Goal: Task Accomplishment & Management: Manage account settings

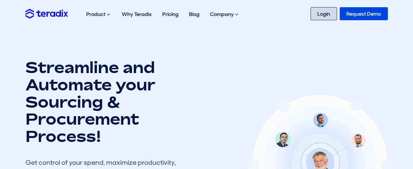
click at [318, 17] on link "Login" at bounding box center [324, 13] width 26 height 13
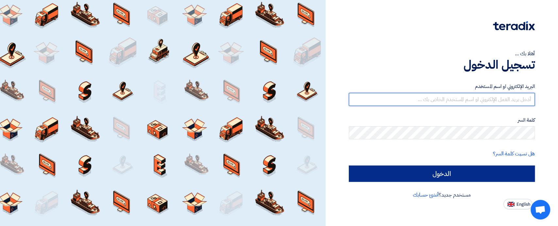
type input "[EMAIL_ADDRESS][DOMAIN_NAME]"
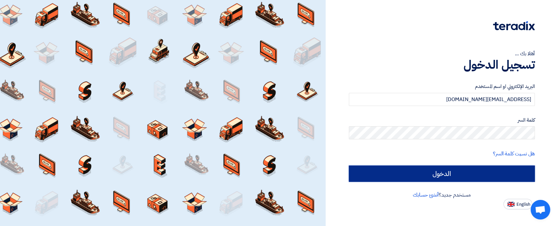
click at [426, 174] on input "الدخول" at bounding box center [442, 173] width 186 height 16
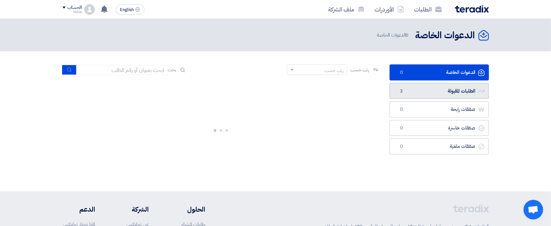
click at [445, 89] on link "الطلبات المقبولة الطلبات المقبولة 2" at bounding box center [438, 91] width 99 height 16
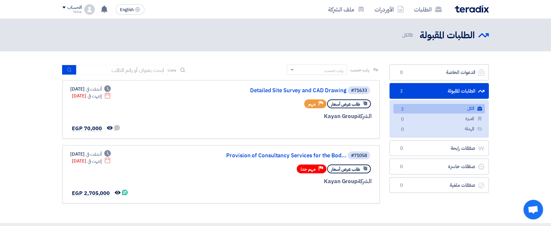
click at [442, 107] on link "الكل الكل 2" at bounding box center [438, 108] width 91 height 9
click at [56, 150] on use at bounding box center [54, 148] width 5 height 7
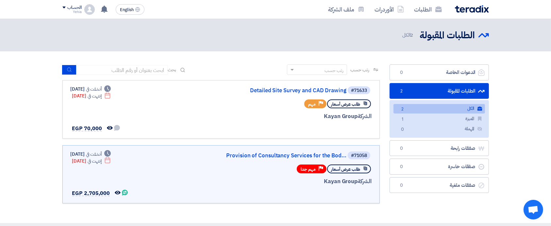
click at [85, 11] on img at bounding box center [89, 9] width 10 height 10
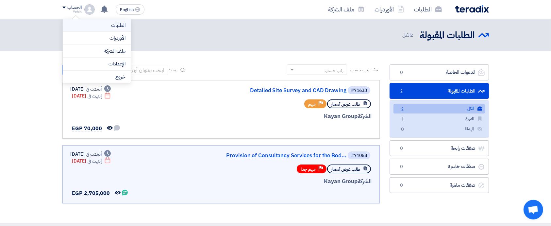
click at [110, 24] on link "الطلبات" at bounding box center [96, 26] width 57 height 8
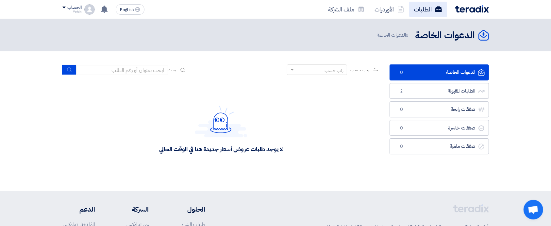
click at [427, 11] on link "الطلبات" at bounding box center [428, 9] width 38 height 15
